Goal: Information Seeking & Learning: Learn about a topic

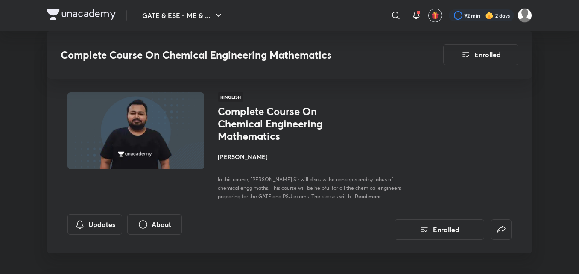
scroll to position [691, 0]
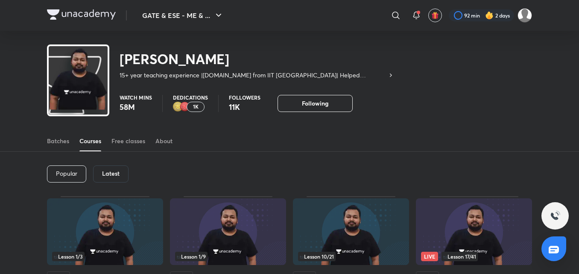
click at [121, 182] on div "Latest" at bounding box center [110, 173] width 35 height 17
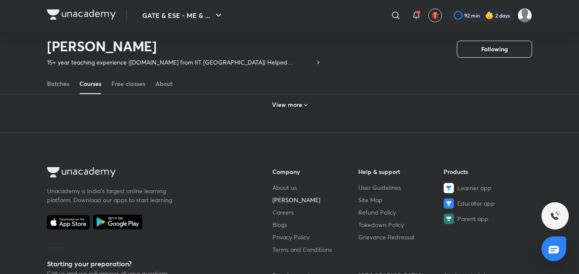
scroll to position [507, 0]
click at [322, 112] on div "View more" at bounding box center [289, 103] width 485 height 22
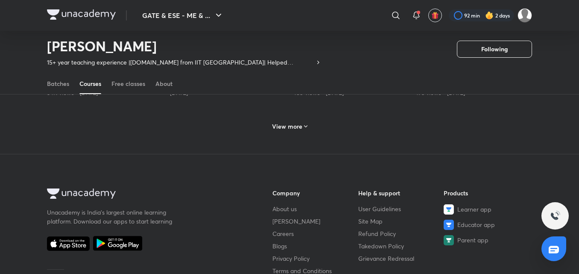
scroll to position [934, 0]
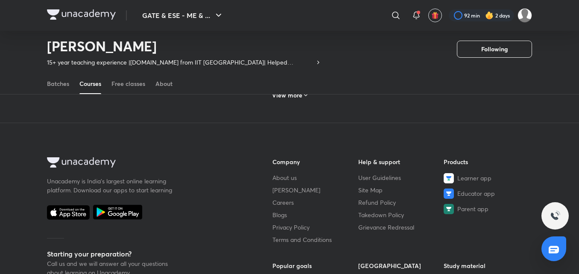
click at [305, 96] on icon at bounding box center [305, 95] width 3 height 2
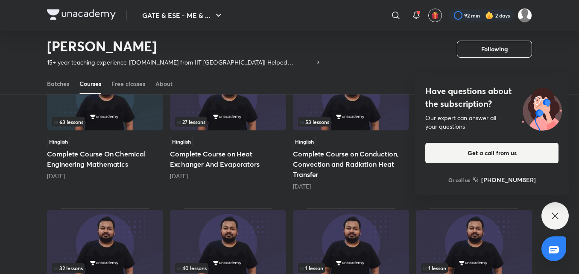
scroll to position [635, 0]
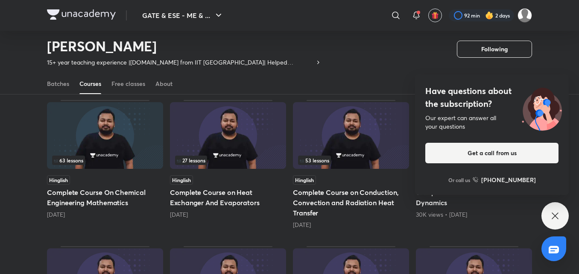
click at [377, 148] on img at bounding box center [351, 135] width 116 height 67
click at [560, 219] on icon at bounding box center [555, 215] width 10 height 10
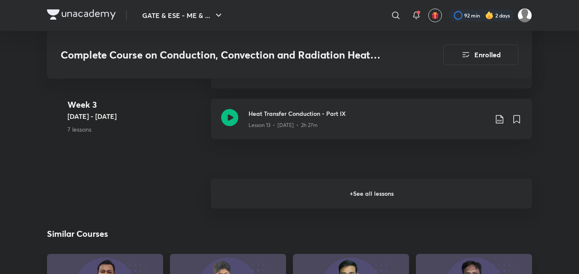
scroll to position [1238, 0]
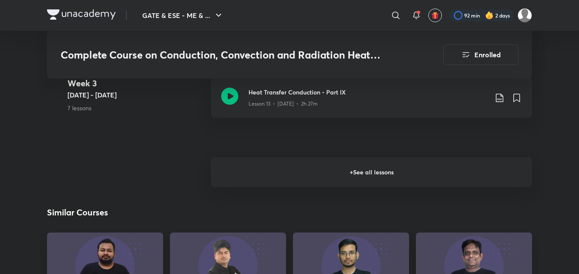
click at [447, 171] on h6 "+ See all lessons" at bounding box center [371, 172] width 321 height 30
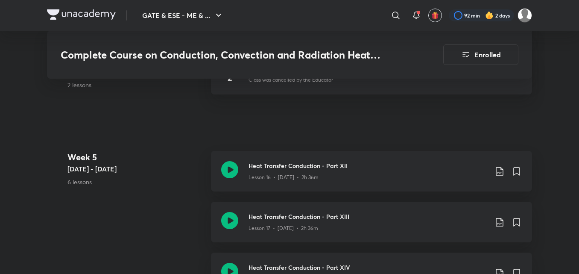
scroll to position [1409, 0]
click at [420, 178] on div "Lesson 16 • [DATE] • 2h 36m" at bounding box center [367, 176] width 239 height 11
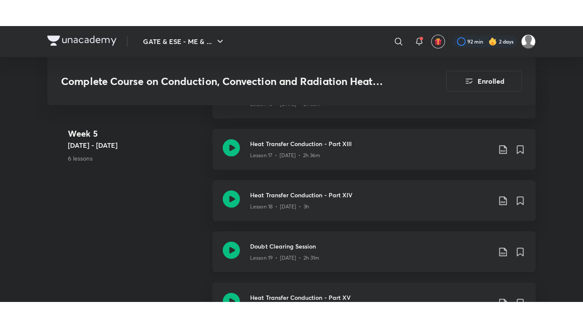
scroll to position [1494, 0]
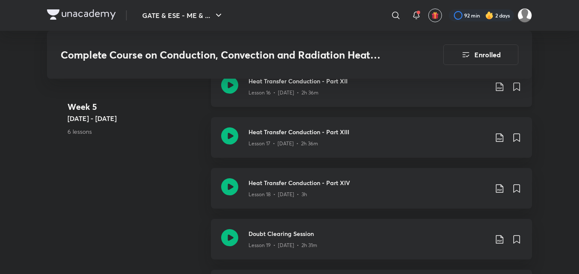
drag, startPoint x: 417, startPoint y: 139, endPoint x: 483, endPoint y: 107, distance: 73.7
click at [417, 139] on div "Lesson 17 • [DATE] • 2h 36m" at bounding box center [367, 141] width 239 height 11
